Goal: Navigation & Orientation: Find specific page/section

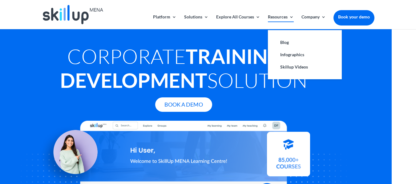
scroll to position [0, 22]
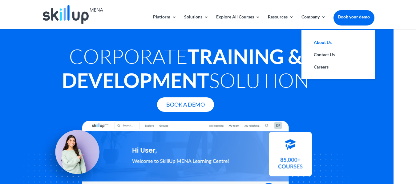
click at [320, 44] on link "About Us" at bounding box center [338, 42] width 62 height 12
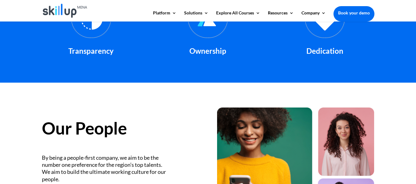
scroll to position [896, 0]
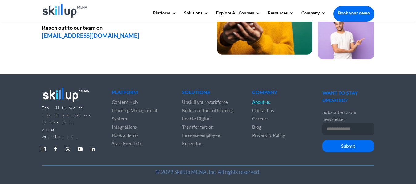
click at [259, 104] on span "About us" at bounding box center [261, 102] width 18 height 6
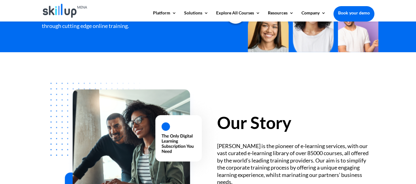
scroll to position [128, 0]
